Goal: Task Accomplishment & Management: Manage account settings

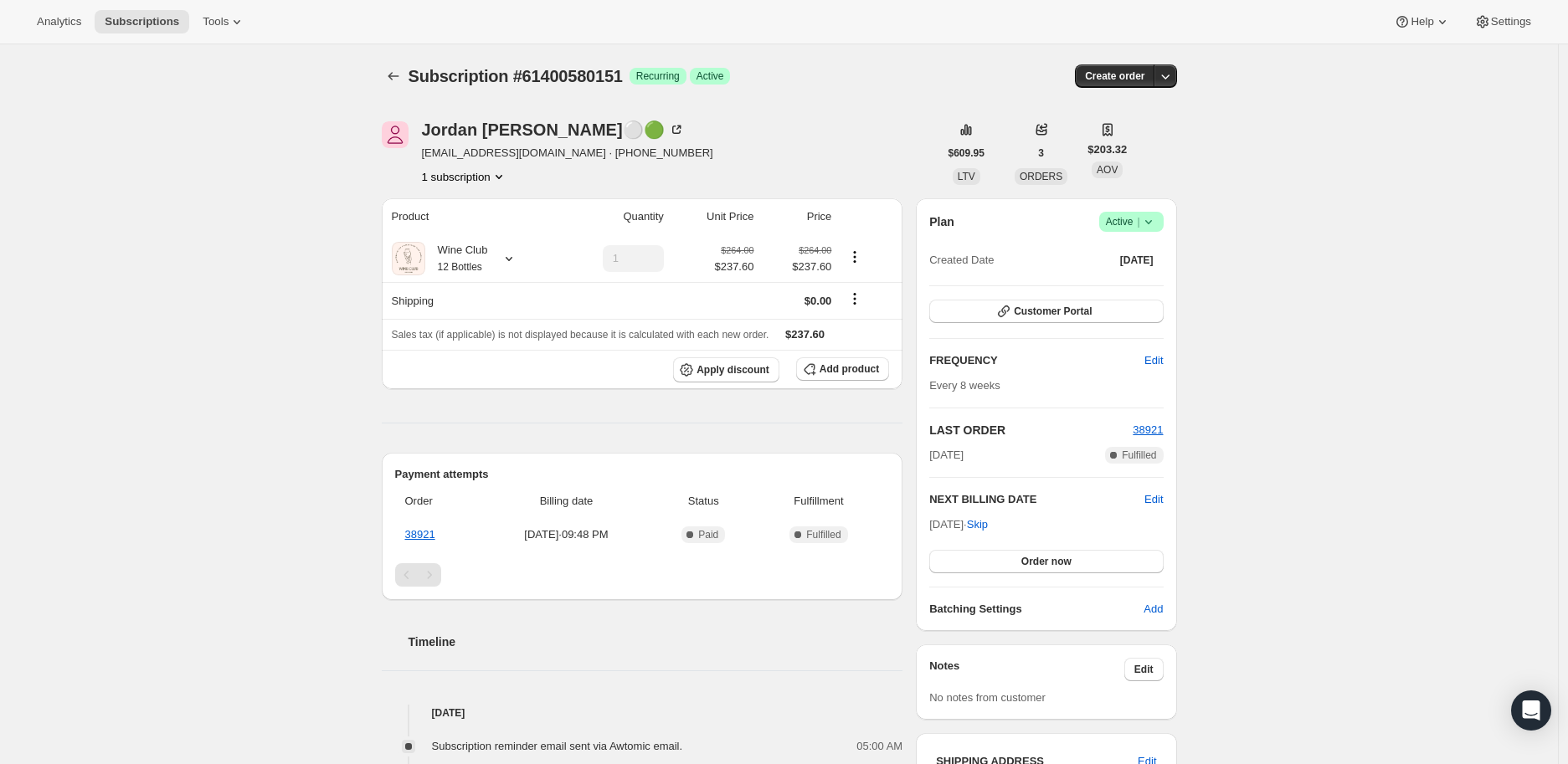
click at [1149, 221] on icon at bounding box center [1147, 222] width 7 height 4
click at [1140, 279] on span "Cancel subscription" at bounding box center [1136, 282] width 95 height 12
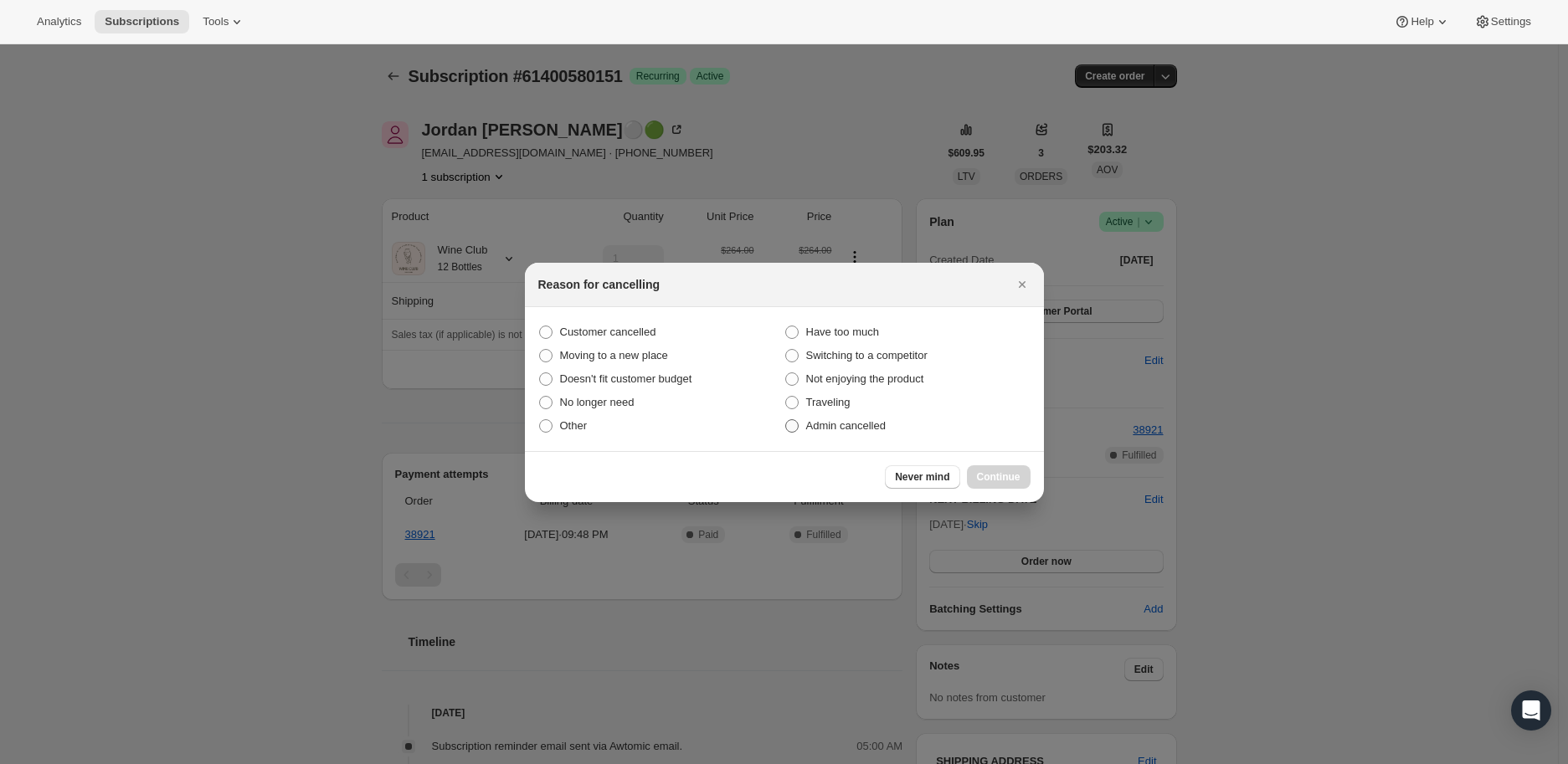
drag, startPoint x: 790, startPoint y: 425, endPoint x: 802, endPoint y: 426, distance: 12.0
click at [796, 424] on span ":r2f:" at bounding box center [792, 426] width 13 height 13
click at [786, 420] on input "Admin cancelled" at bounding box center [785, 420] width 1 height 1
radio input "true"
click at [1000, 474] on span "Continue" at bounding box center [999, 477] width 43 height 13
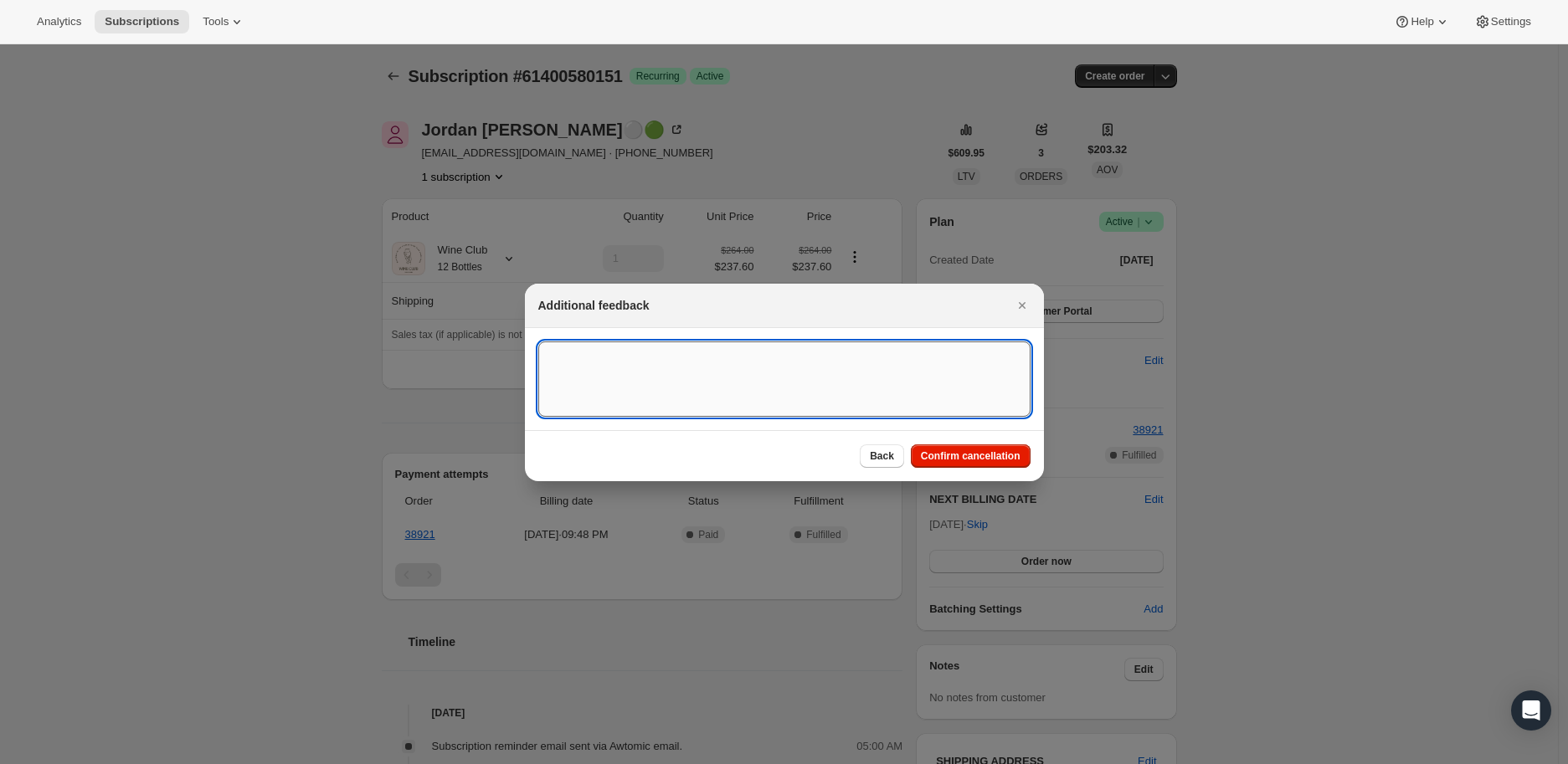
click at [626, 376] on textarea ":r2f:" at bounding box center [784, 379] width 492 height 75
click at [577, 361] on textarea ":r2f:" at bounding box center [784, 379] width 492 height 75
paste textarea "I’m traveling the next few months and will not be able retrieve my delivery!"
type textarea "I’m traveling the next few months and will not be able retrieve my delivery!"
click at [964, 452] on span "Confirm cancellation" at bounding box center [971, 456] width 100 height 13
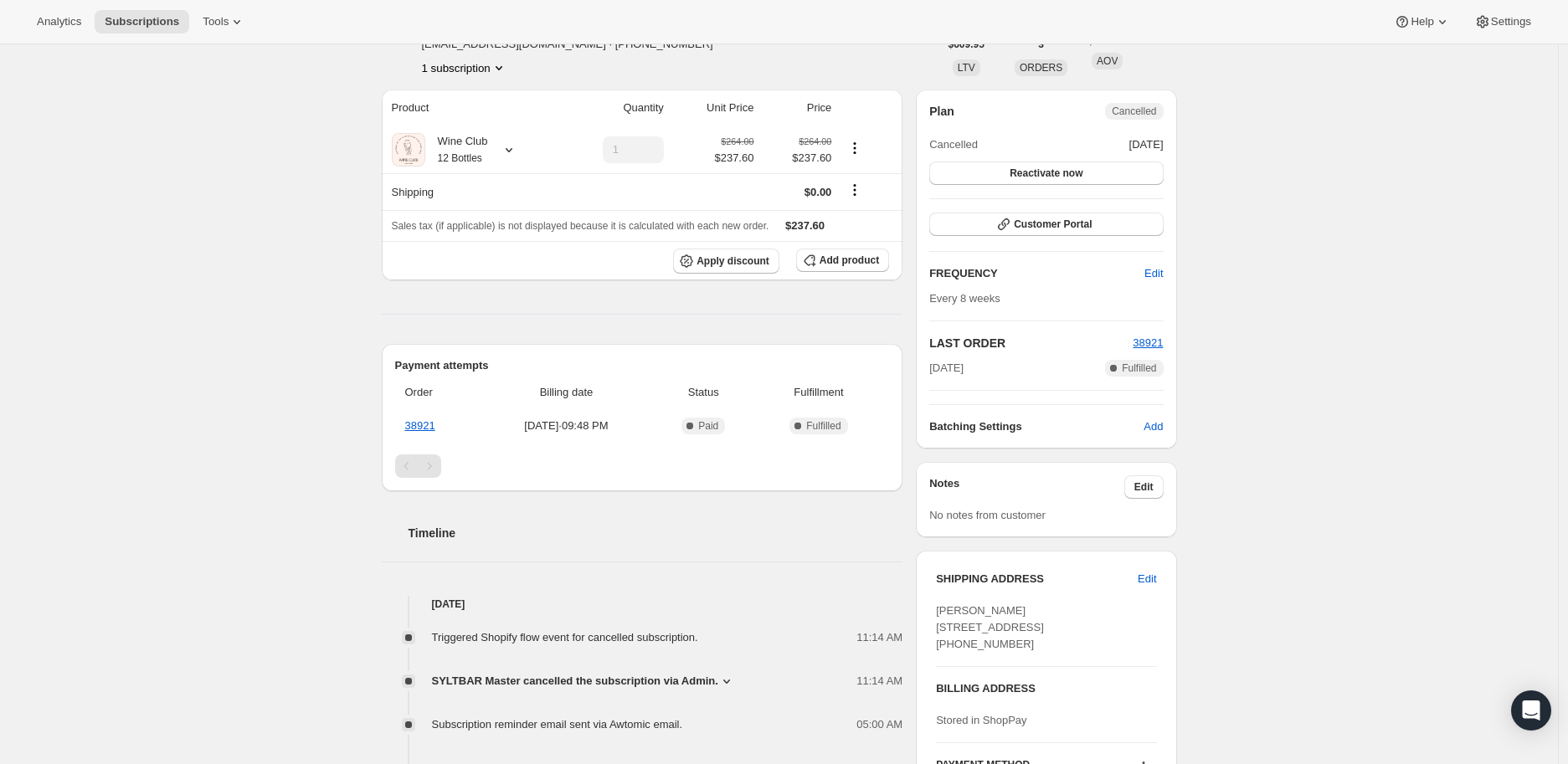
scroll to position [279, 0]
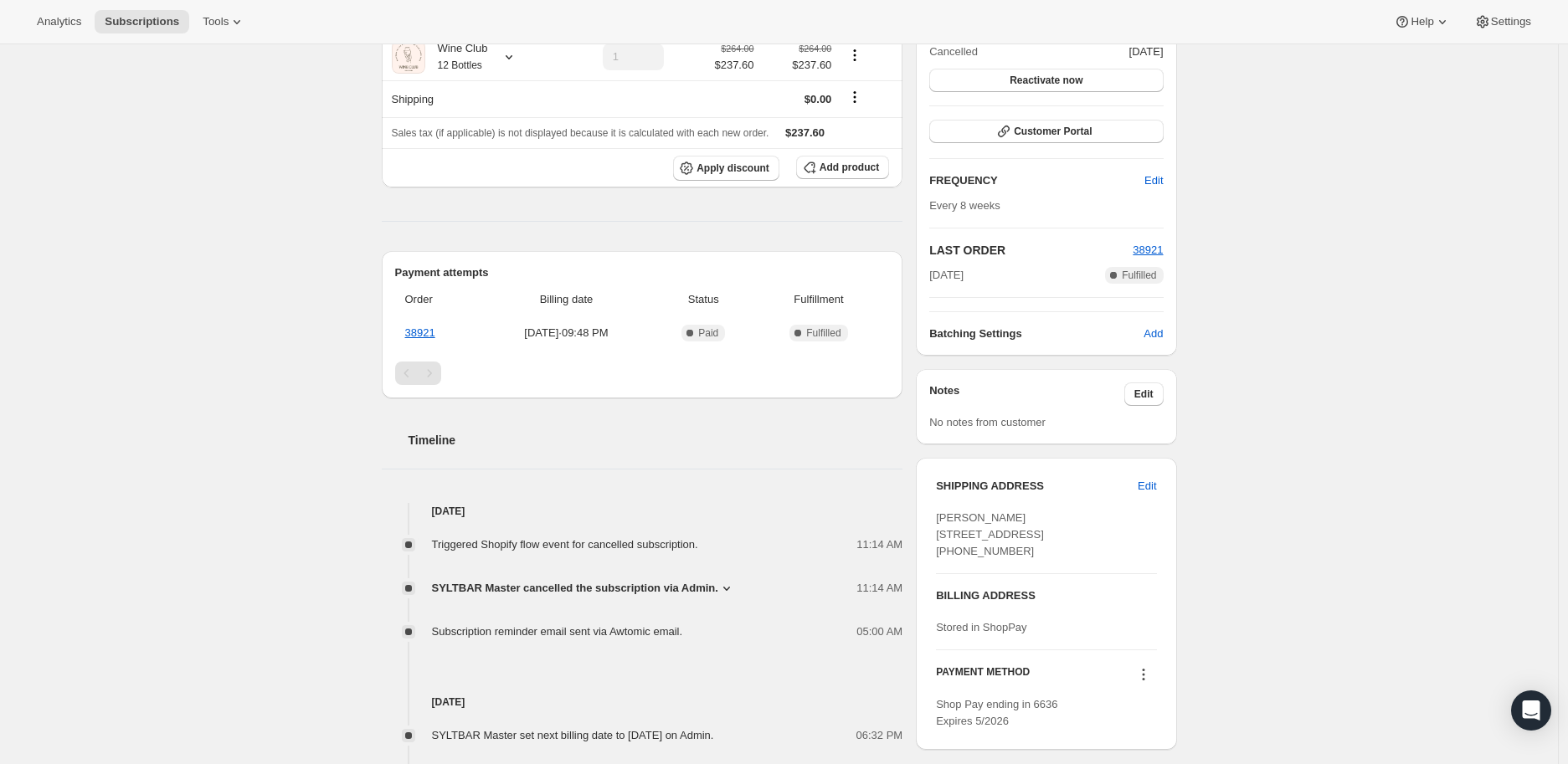
click at [723, 587] on icon at bounding box center [727, 588] width 17 height 17
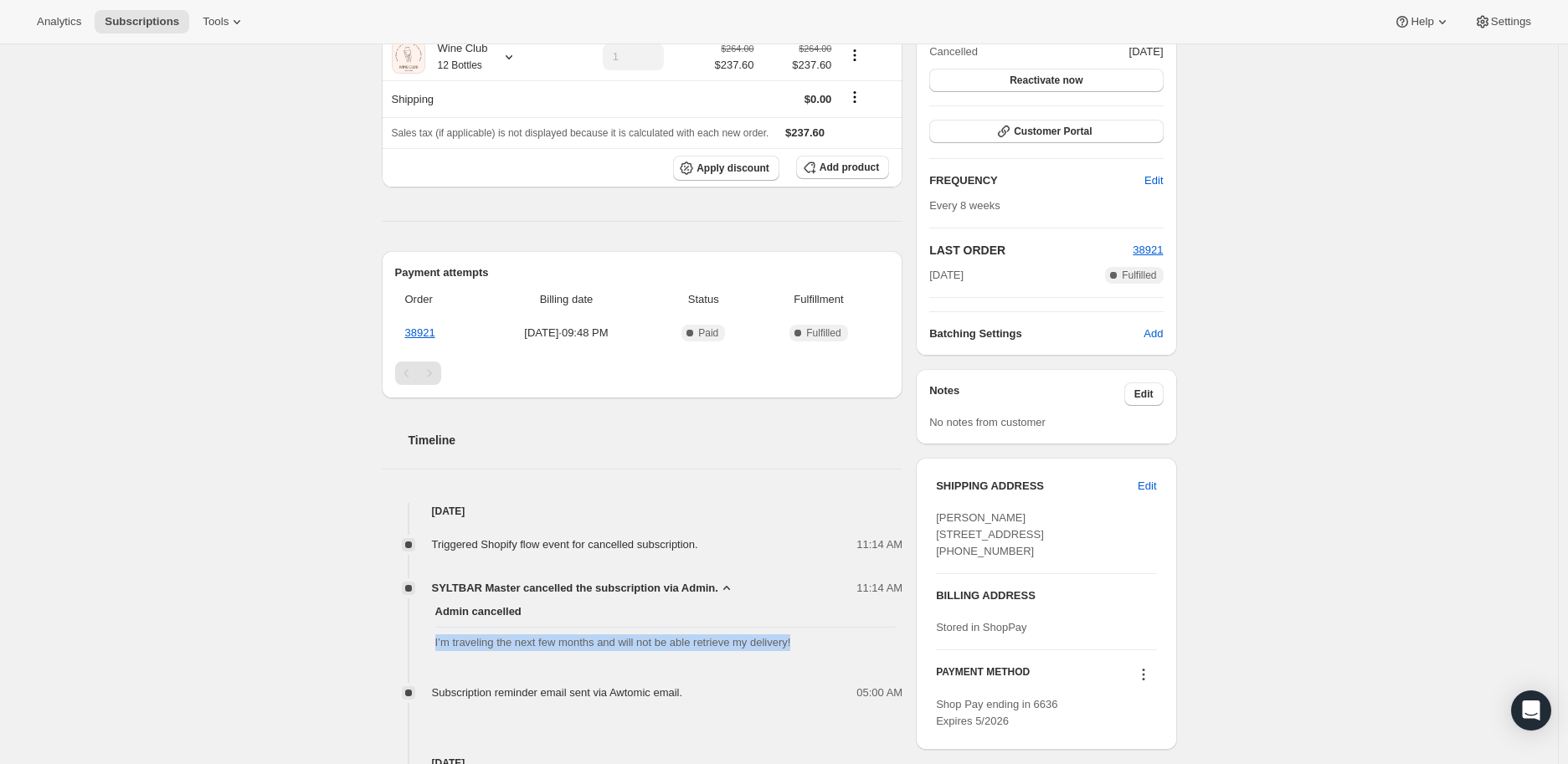
drag, startPoint x: 434, startPoint y: 644, endPoint x: 807, endPoint y: 651, distance: 373.1
click at [807, 651] on div "Admin cancelled I’m traveling the next few months and will not be able retrieve…" at bounding box center [643, 627] width 522 height 61
copy span "I’m traveling the next few months and will not be able retrieve my delivery!"
